Goal: Information Seeking & Learning: Learn about a topic

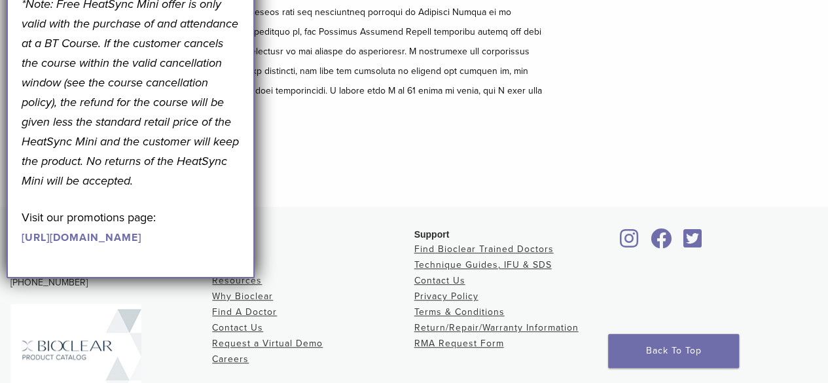
scroll to position [279, 0]
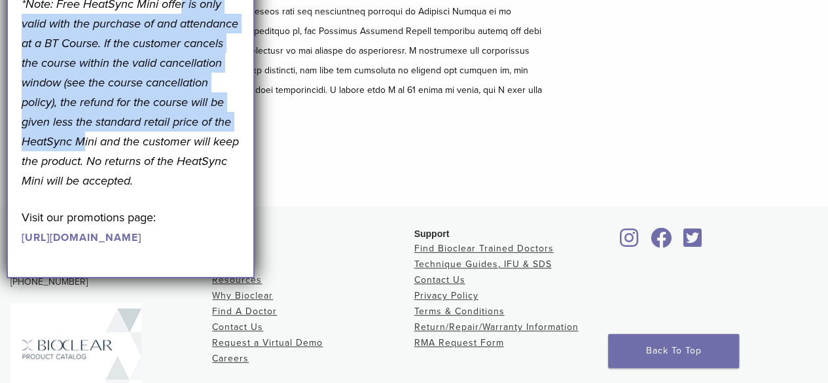
drag, startPoint x: 179, startPoint y: 57, endPoint x: 175, endPoint y: 209, distance: 151.9
click at [175, 190] on p "*Note: Free HeatSync Mini offer is only valid with the purchase of and attendan…" at bounding box center [131, 92] width 219 height 196
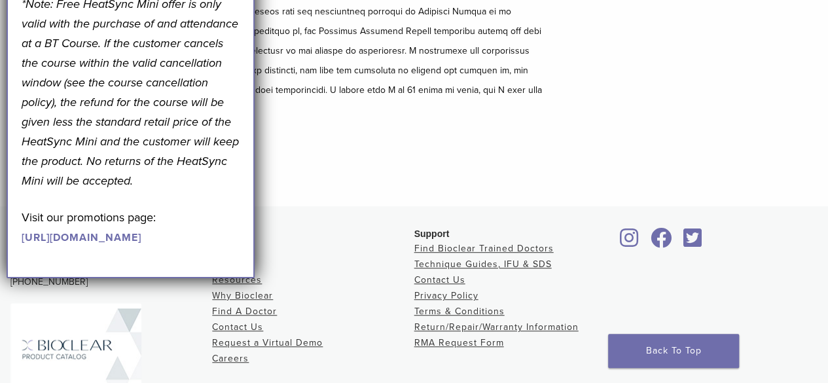
click at [620, 161] on div "Bioclear Certified Providers have completed advanced training on the Bioclear M…" at bounding box center [414, 12] width 828 height 387
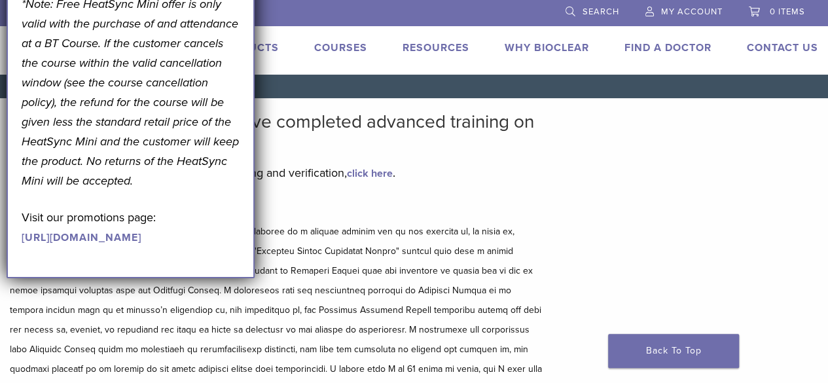
drag, startPoint x: 17, startPoint y: 12, endPoint x: 27, endPoint y: 109, distance: 98.1
click at [27, 109] on div "September Promotion! Valid [DATE]–[DATE]. Get A Free* HeatSync Mini when you re…" at bounding box center [131, 53] width 249 height 450
click at [456, 155] on div "Bioclear Certified Providers have completed advanced training on the Bioclear M…" at bounding box center [276, 291] width 532 height 361
click at [401, 167] on p "To learn more about the different types of training and verification, click her…" at bounding box center [276, 173] width 532 height 20
click at [385, 170] on link "click here" at bounding box center [370, 173] width 46 height 13
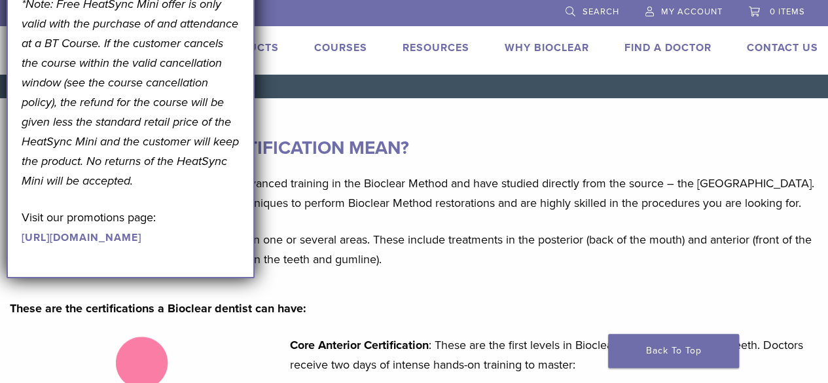
click at [648, 162] on h3 "WHAT DOES BIOCLEAR CERTIFICATION MEAN?" at bounding box center [414, 147] width 808 height 31
